Goal: Task Accomplishment & Management: Manage account settings

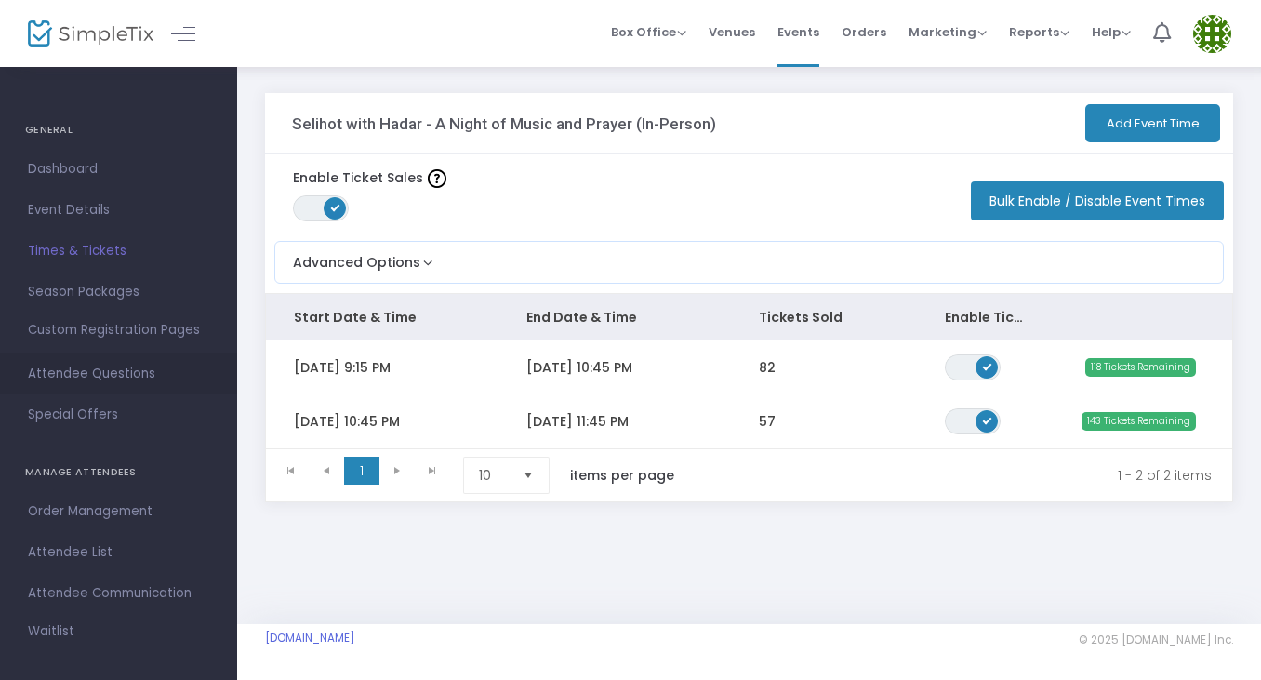
click at [81, 378] on span "Attendee Questions" at bounding box center [118, 374] width 181 height 24
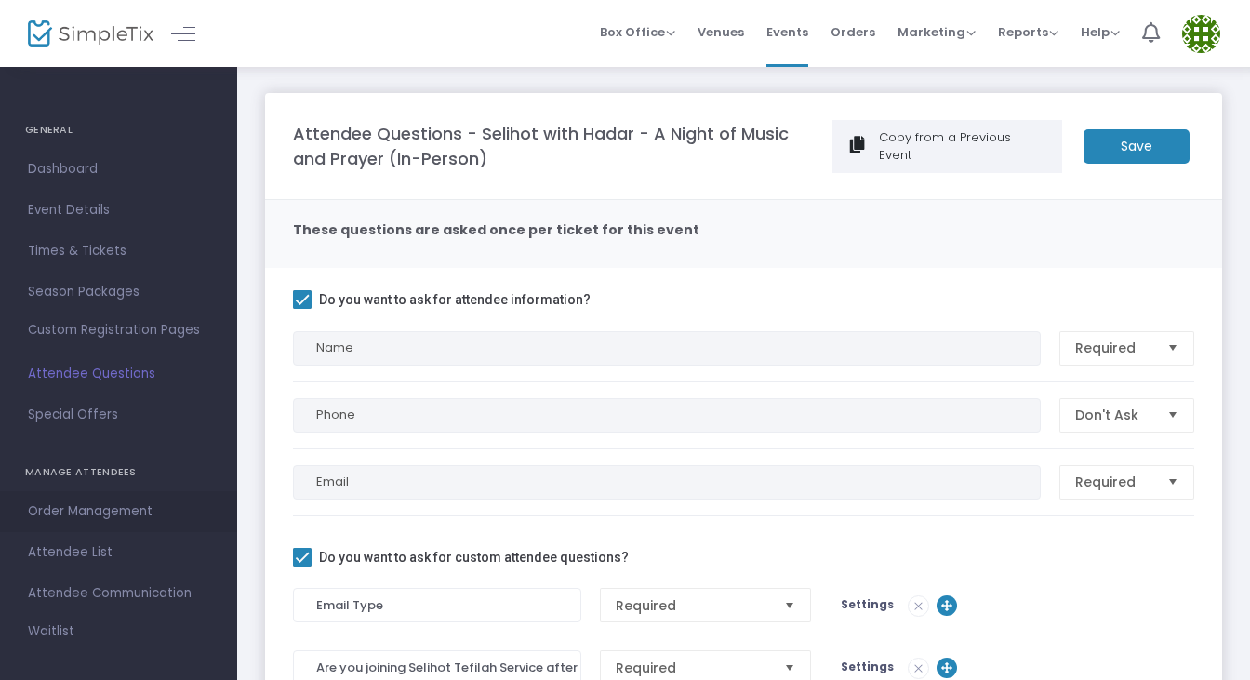
click at [96, 506] on span "Order Management" at bounding box center [118, 511] width 181 height 24
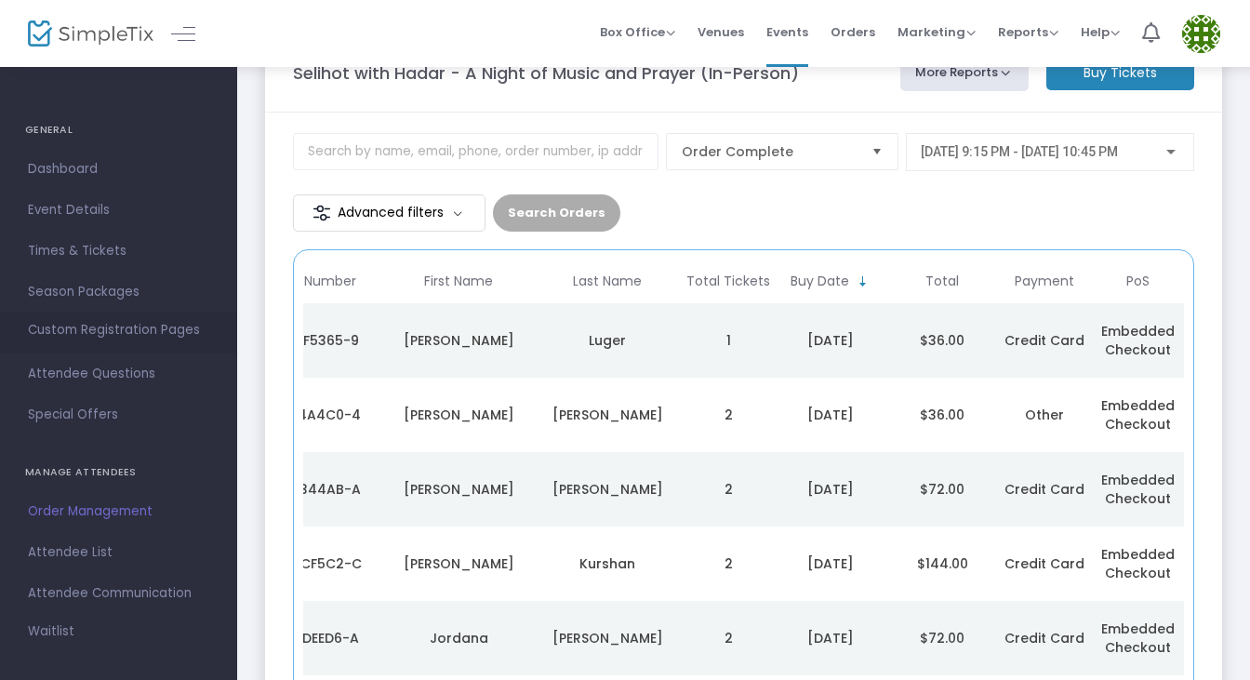
scroll to position [36, 0]
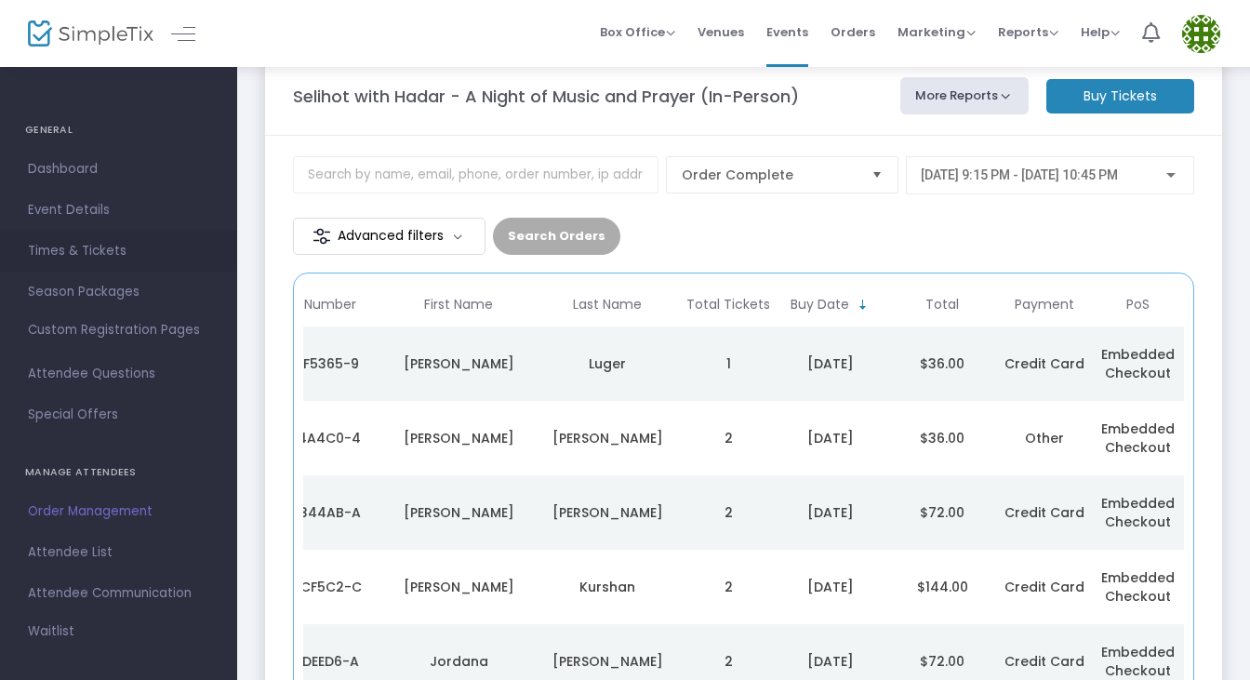
click at [72, 256] on span "Times & Tickets" at bounding box center [118, 251] width 181 height 24
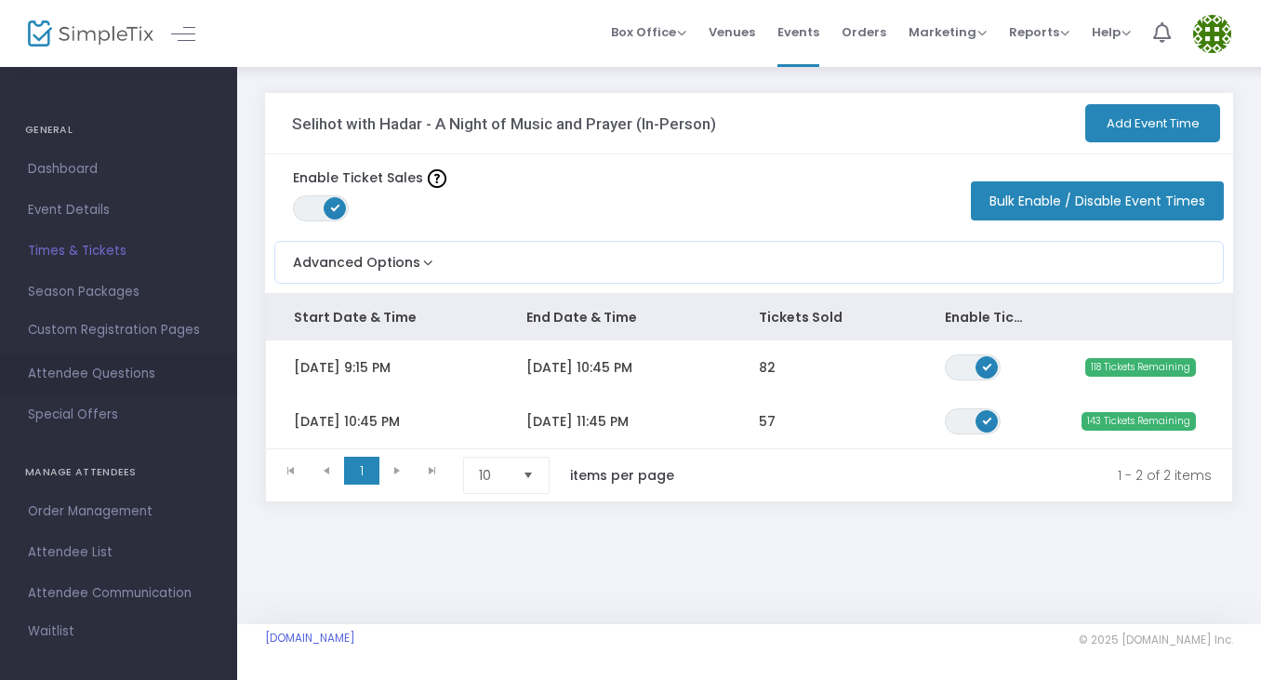
click at [69, 381] on span "Attendee Questions" at bounding box center [118, 374] width 181 height 24
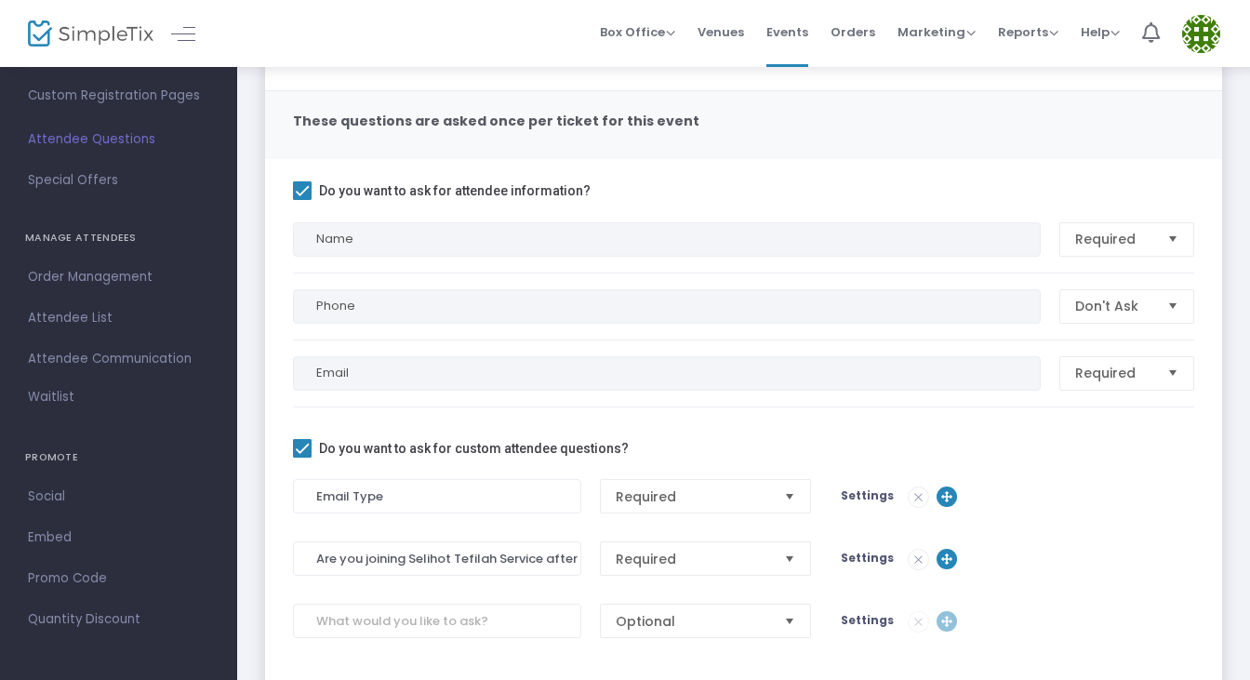
scroll to position [254, 0]
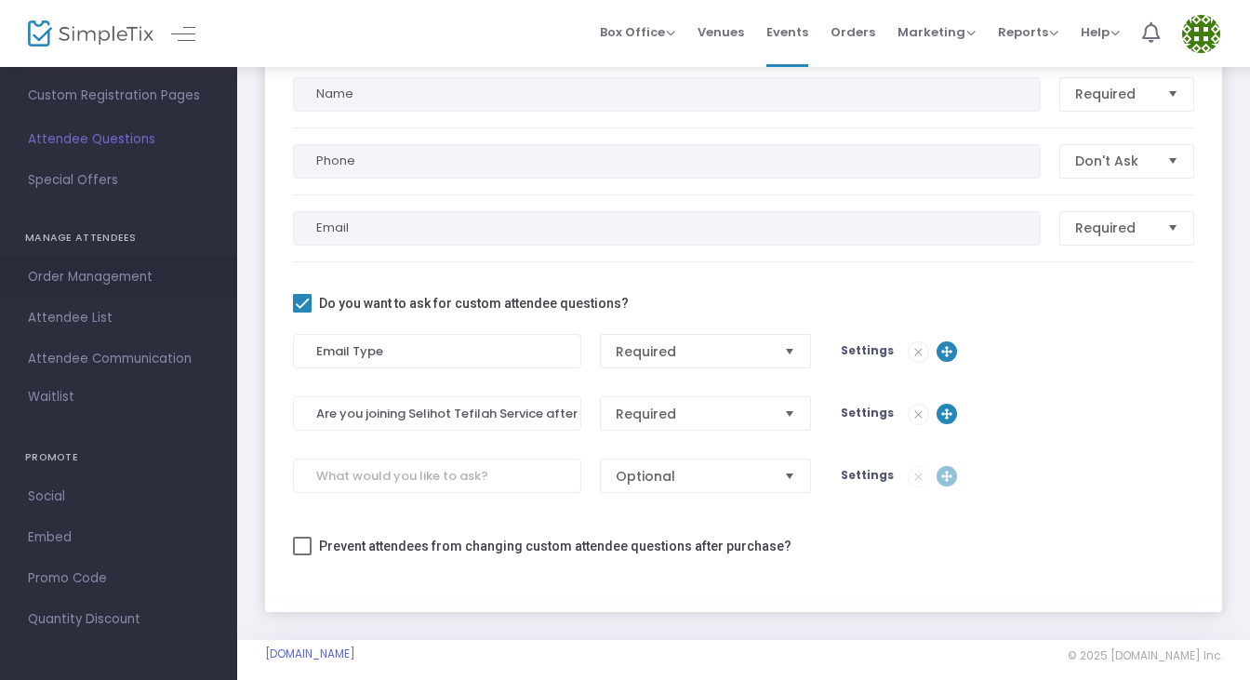
click at [113, 286] on span "Order Management" at bounding box center [118, 277] width 181 height 24
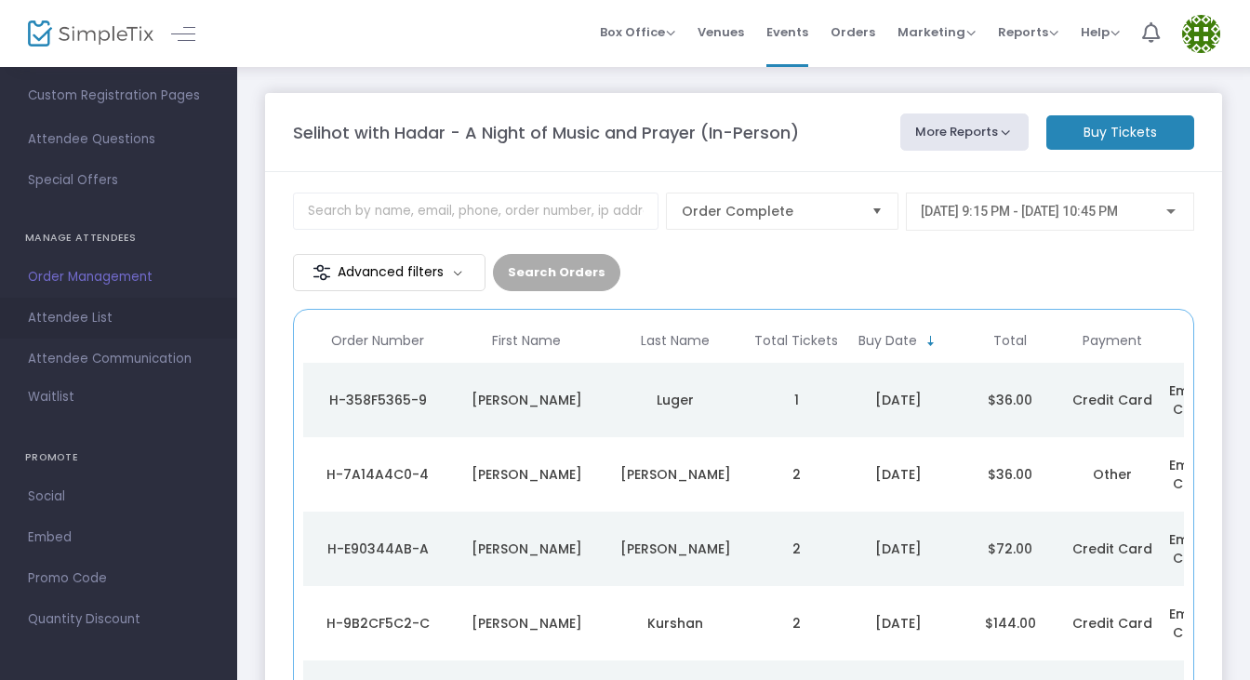
click at [103, 308] on span "Attendee List" at bounding box center [118, 318] width 181 height 24
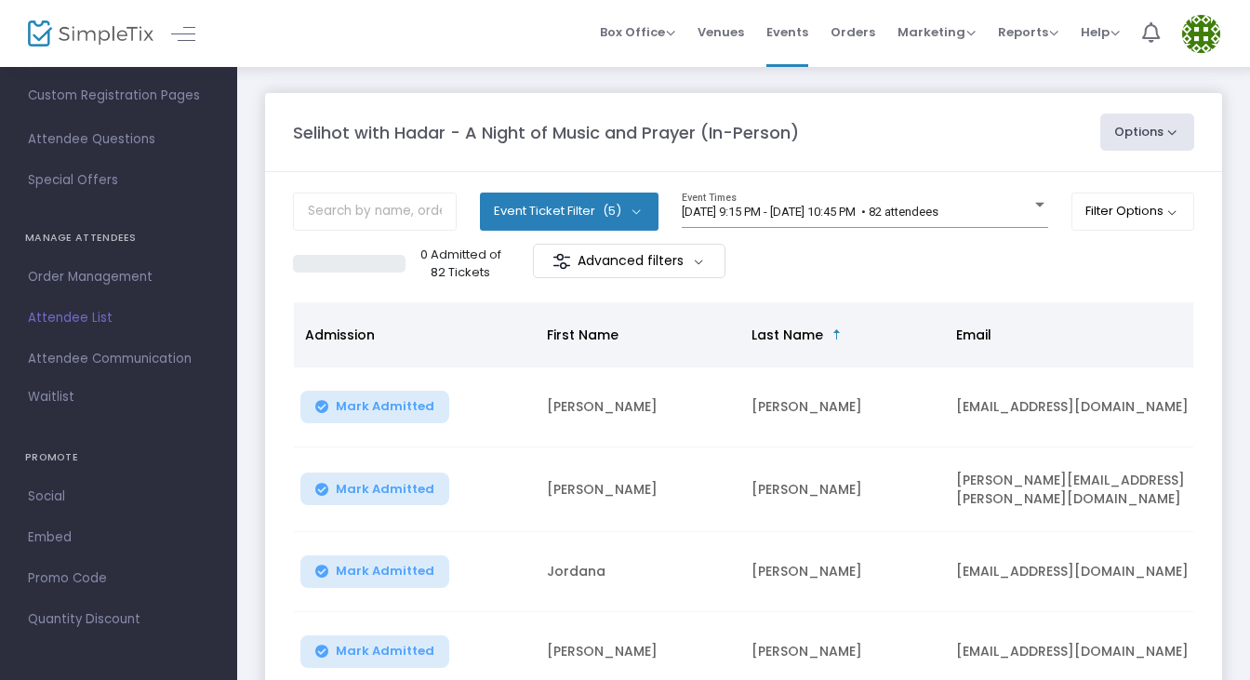
scroll to position [20, 0]
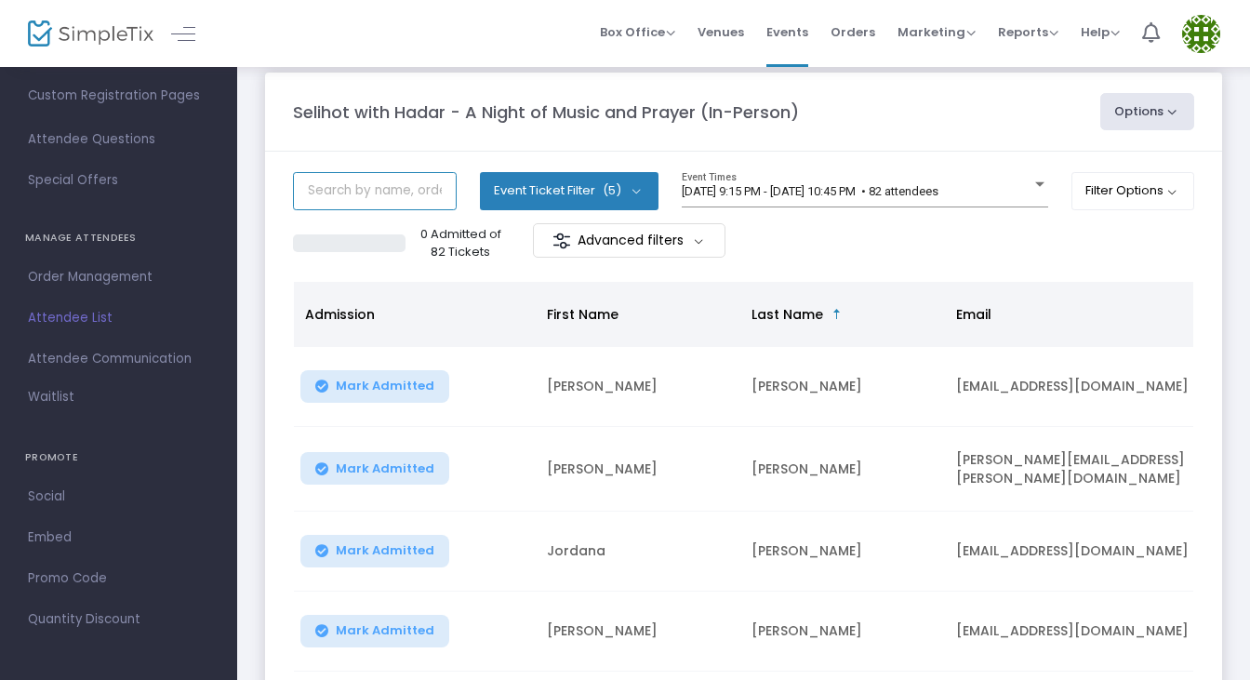
click at [406, 200] on input "text" at bounding box center [375, 191] width 164 height 38
type input "brenna"
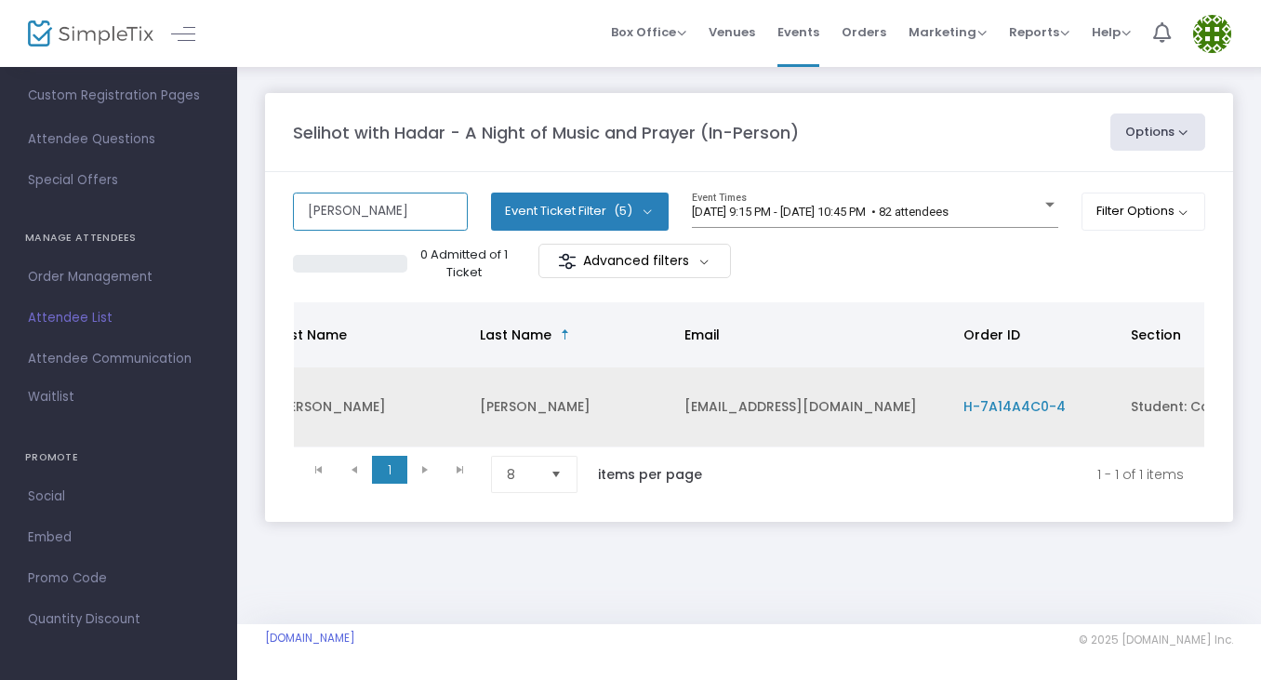
scroll to position [0, 288]
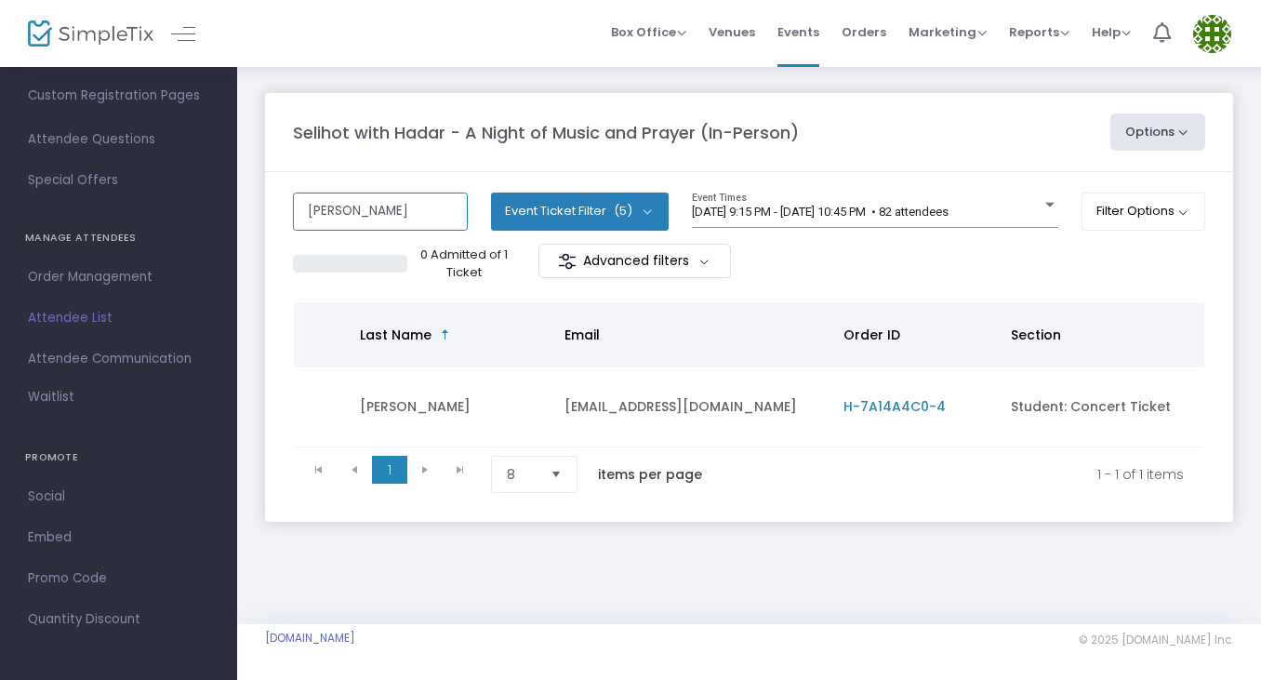
click at [421, 212] on input "brenna" at bounding box center [380, 212] width 175 height 38
click at [420, 177] on m-panel-content "Event Ticket Filter (5) Select All Student: Concert Ticket Regular: Concert Tic…" at bounding box center [749, 347] width 968 height 350
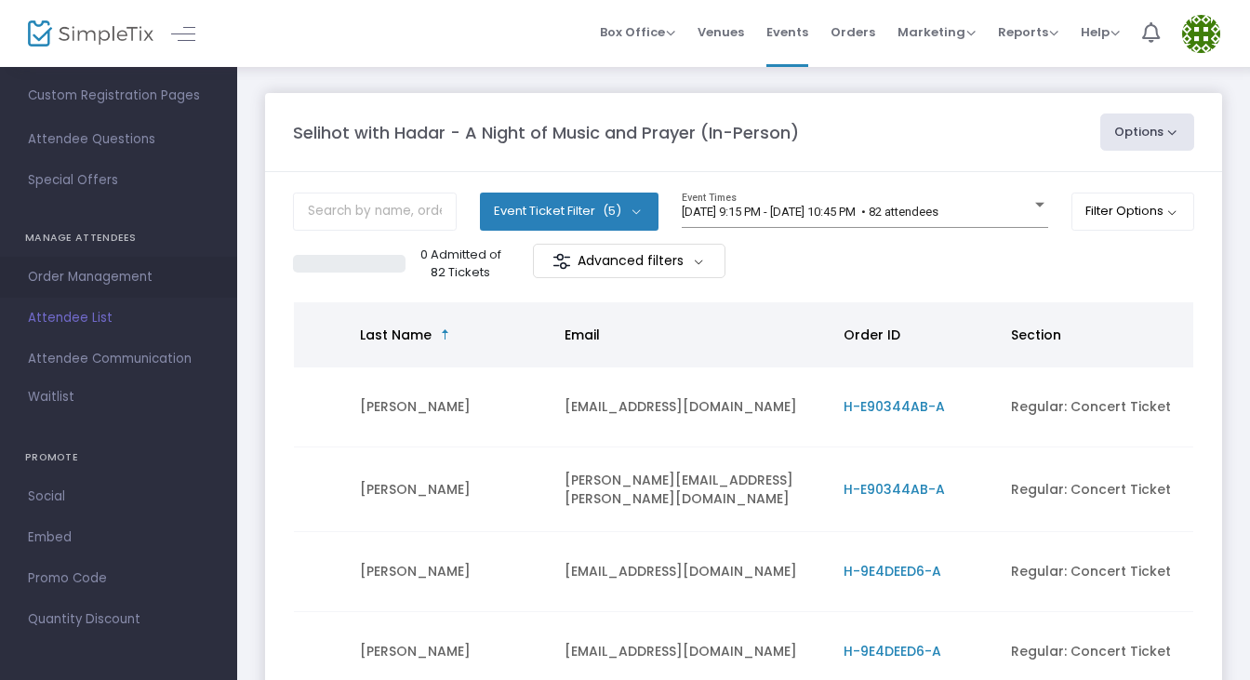
click at [98, 270] on span "Order Management" at bounding box center [118, 277] width 181 height 24
